Goal: Information Seeking & Learning: Understand process/instructions

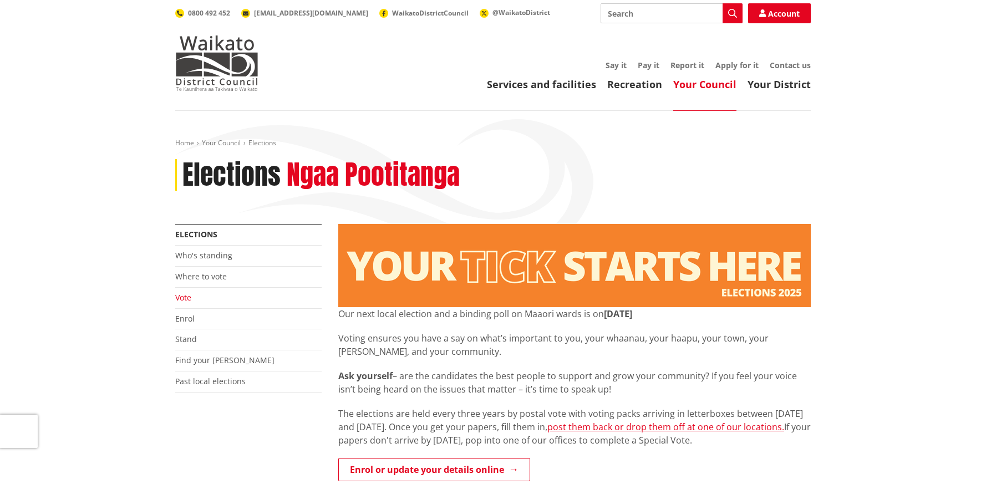
click at [191, 298] on link "Vote" at bounding box center [183, 297] width 16 height 11
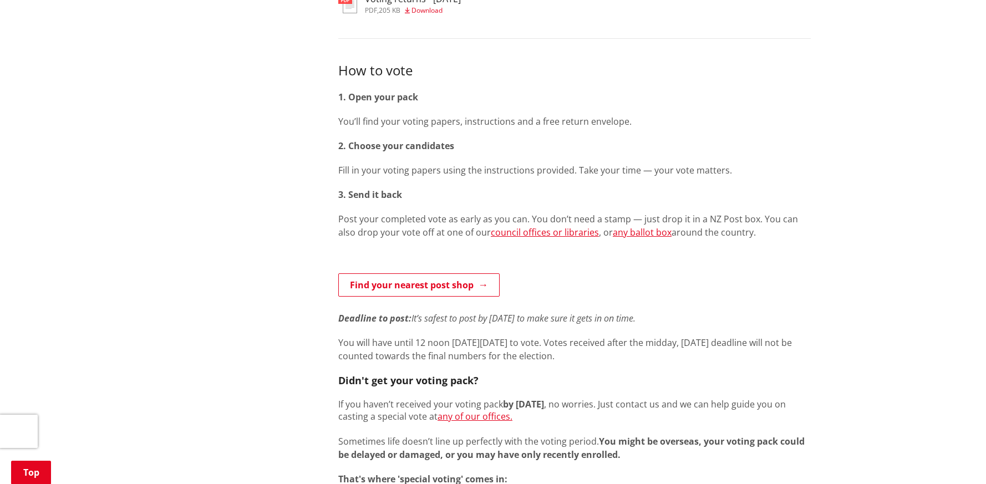
scroll to position [580, 0]
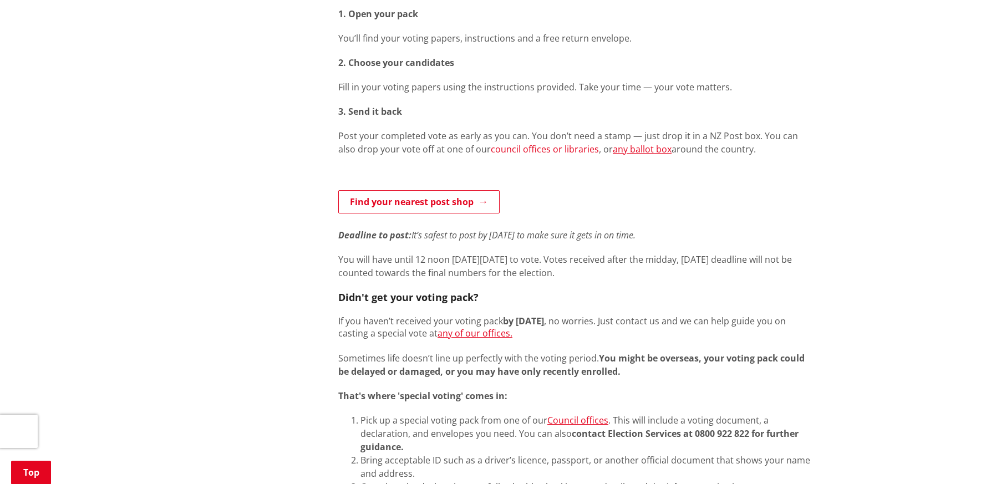
click at [531, 151] on link "council offices or libraries" at bounding box center [545, 149] width 108 height 12
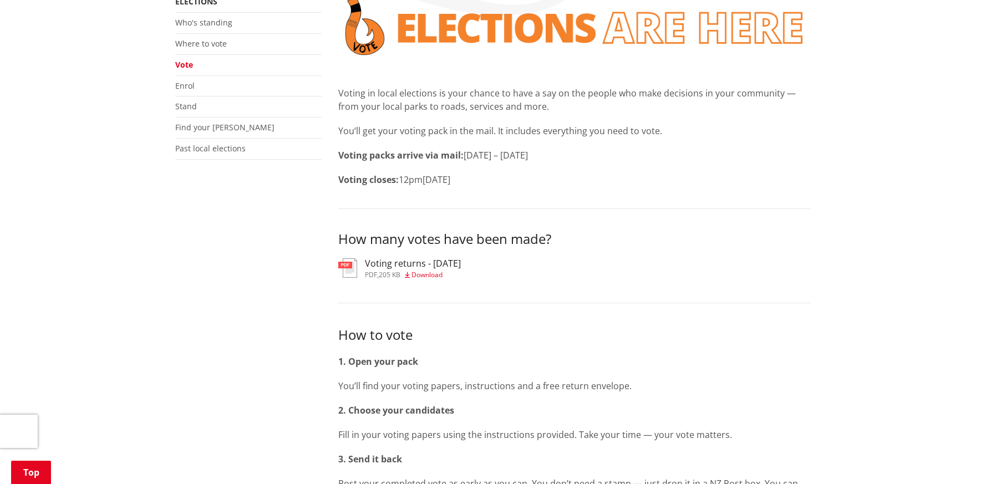
scroll to position [232, 0]
click at [436, 274] on span "Download" at bounding box center [426, 275] width 31 height 9
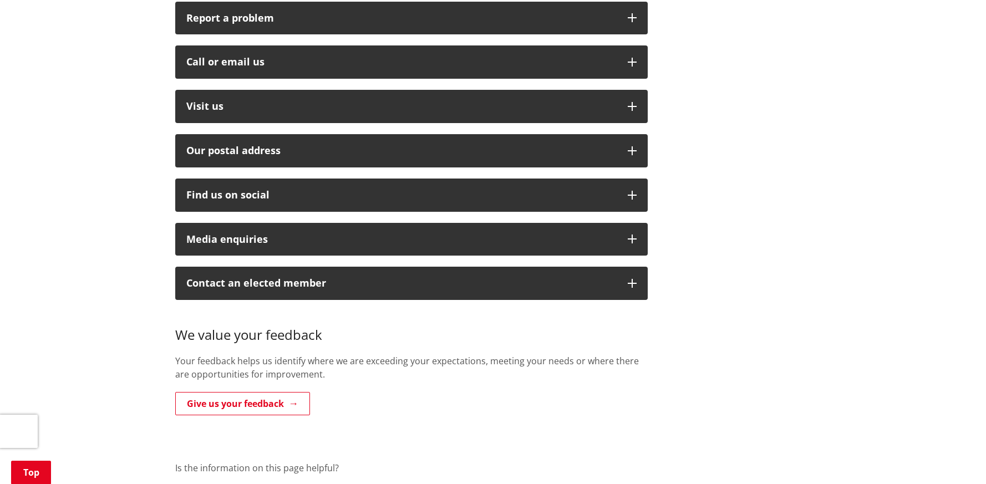
scroll to position [484, 0]
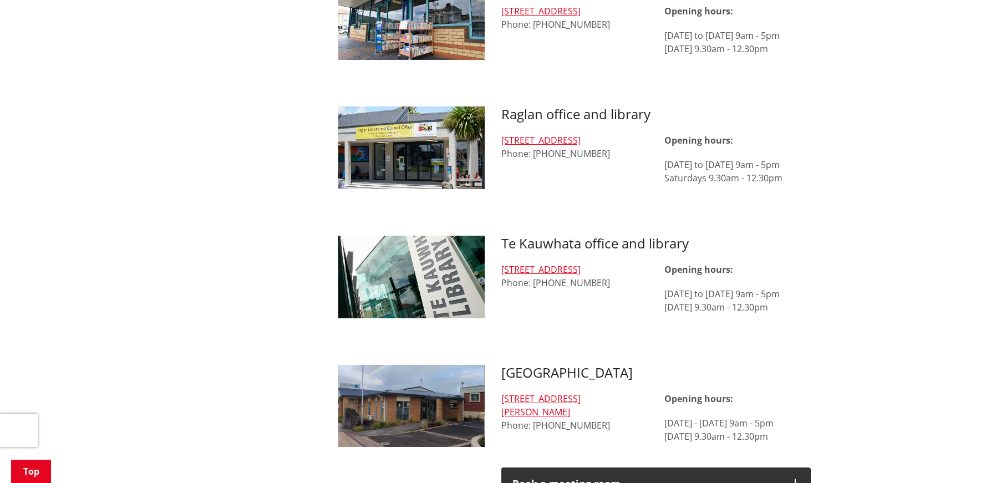
scroll to position [1057, 0]
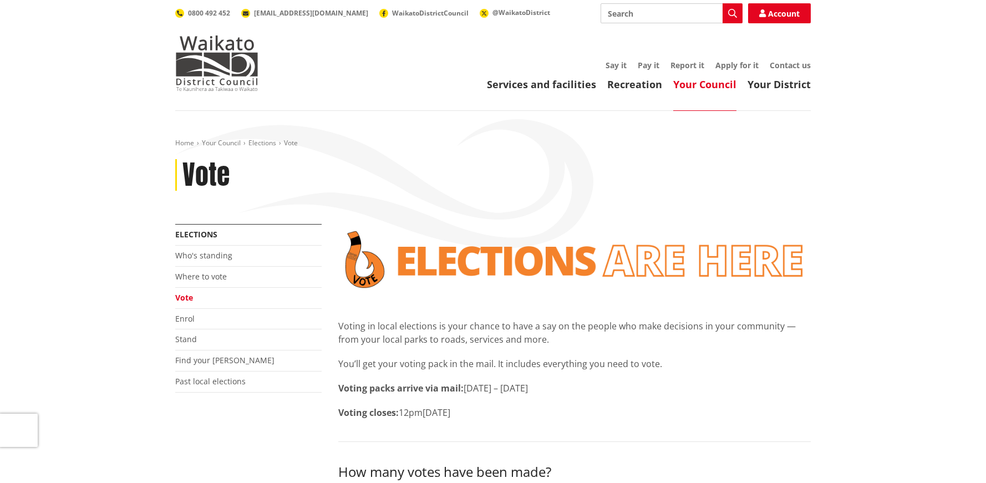
scroll to position [232, 0]
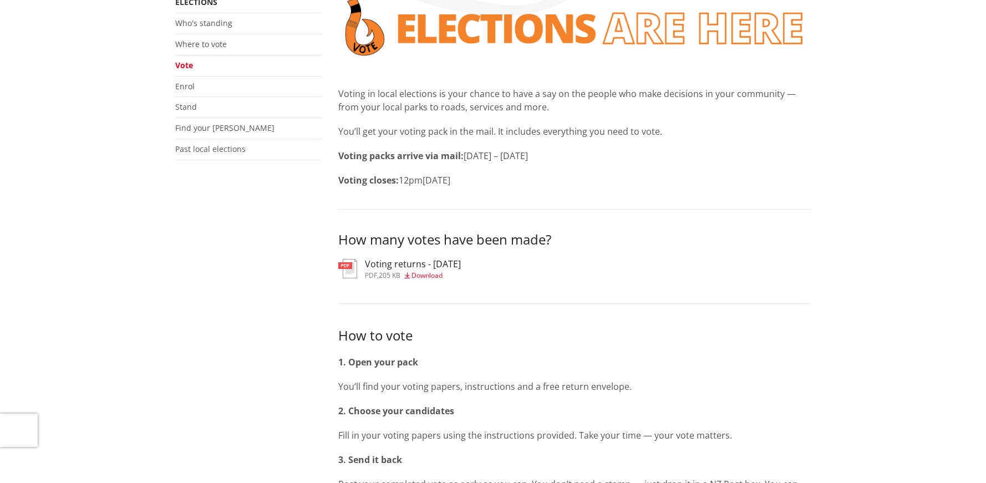
click at [435, 169] on div "Voting packs arrive via mail: [DATE] – [DATE] Voting closes: 12pm[DATE]" at bounding box center [574, 168] width 472 height 38
